Goal: Task Accomplishment & Management: Manage account settings

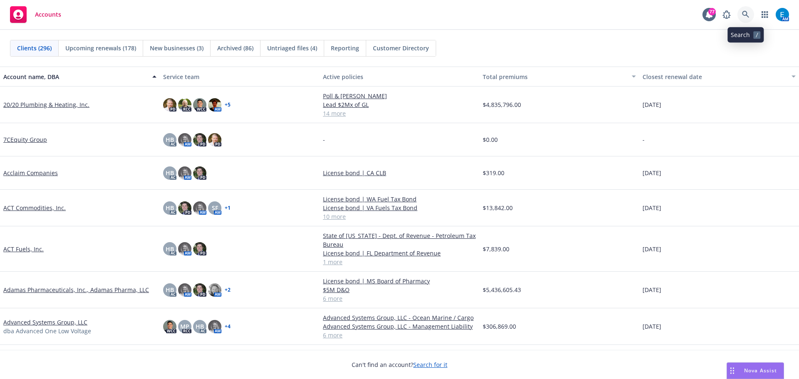
click at [747, 16] on icon at bounding box center [745, 14] width 7 height 7
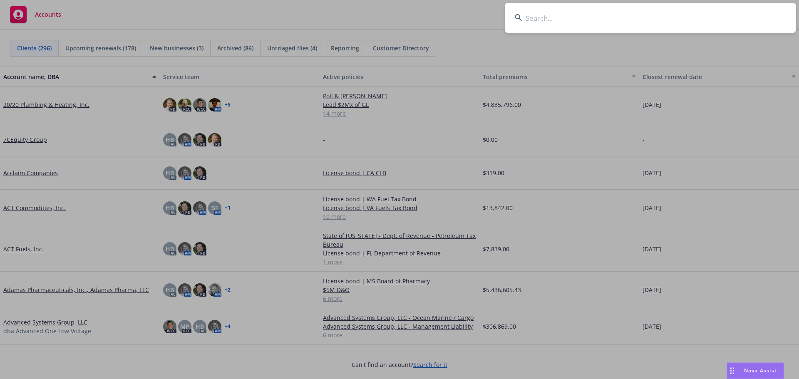
click at [698, 16] on input at bounding box center [650, 18] width 291 height 30
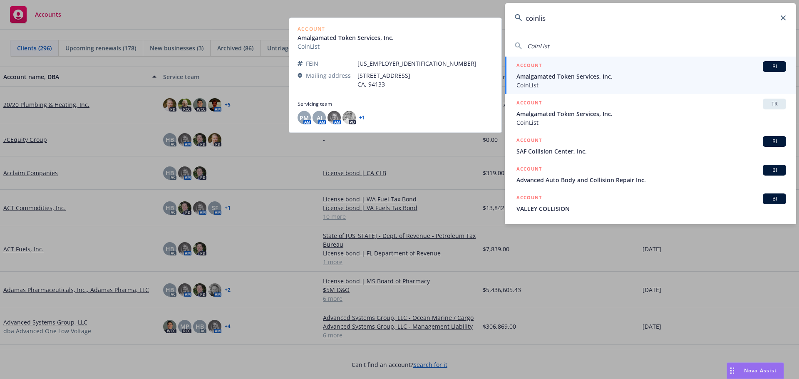
type input "coinlis"
click at [569, 75] on span "Amalgamated Token Services, Inc." at bounding box center [651, 76] width 270 height 9
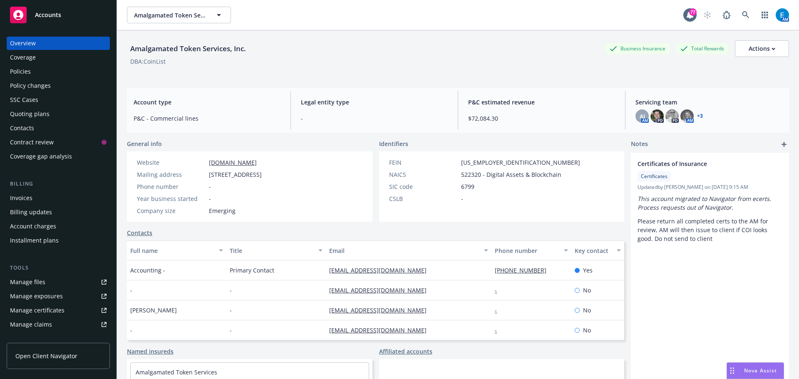
click at [22, 198] on div "Invoices" at bounding box center [21, 197] width 22 height 13
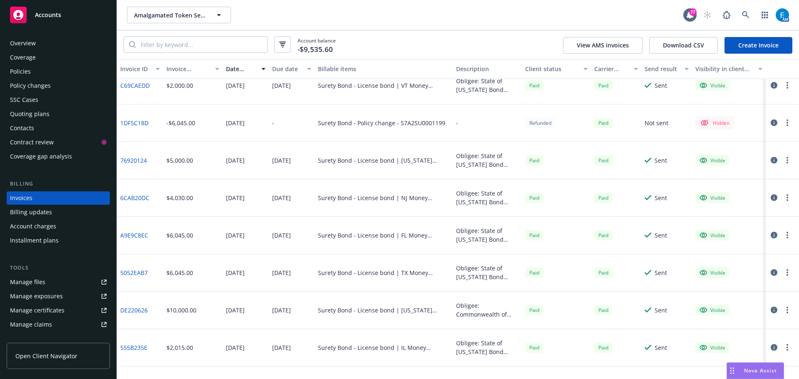
scroll to position [195, 0]
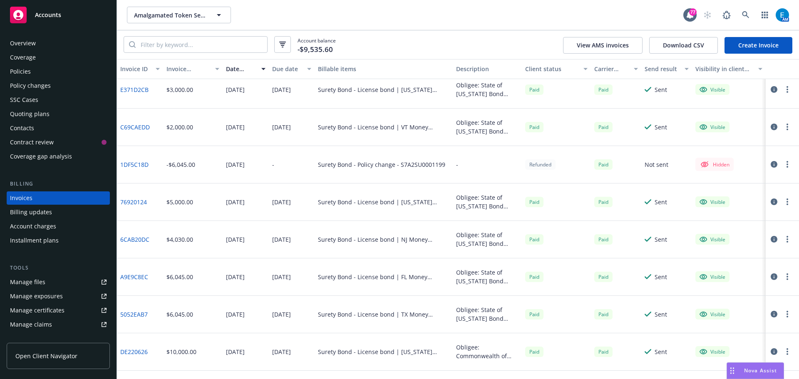
click at [513, 170] on div "-" at bounding box center [487, 164] width 69 height 37
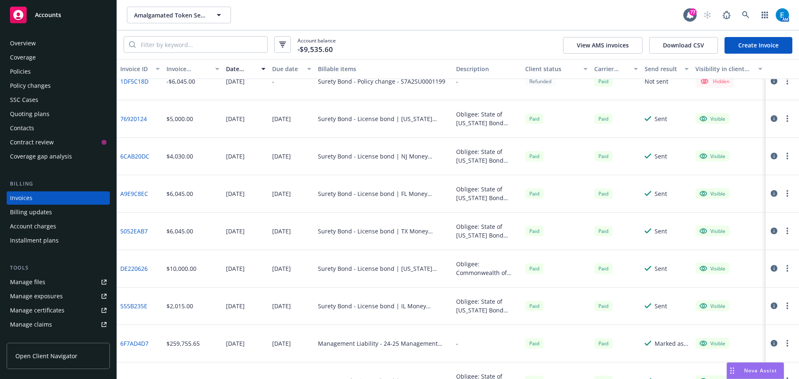
scroll to position [154, 0]
